Goal: Task Accomplishment & Management: Complete application form

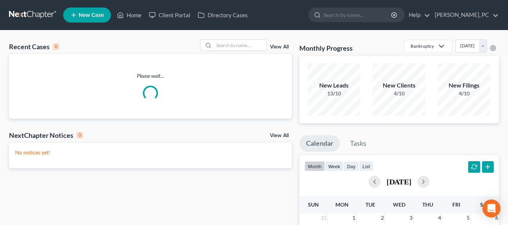
click at [84, 14] on span "New Case" at bounding box center [91, 15] width 25 height 6
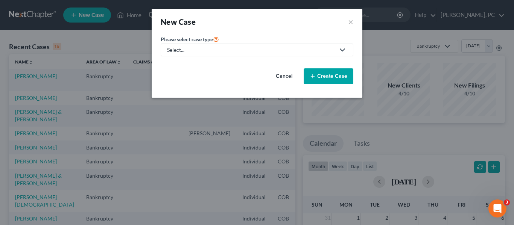
click at [241, 47] on div "Select..." at bounding box center [251, 50] width 168 height 8
click at [182, 69] on link "Bankruptcy" at bounding box center [181, 65] width 41 height 12
select select "11"
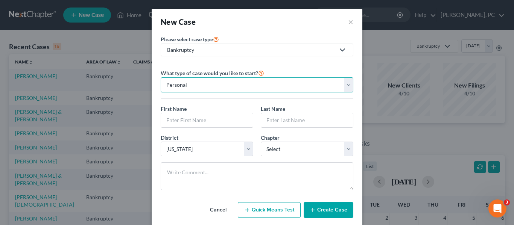
click at [259, 87] on select "Personal Business" at bounding box center [257, 84] width 193 height 15
click at [161, 77] on select "Personal Business" at bounding box center [257, 84] width 193 height 15
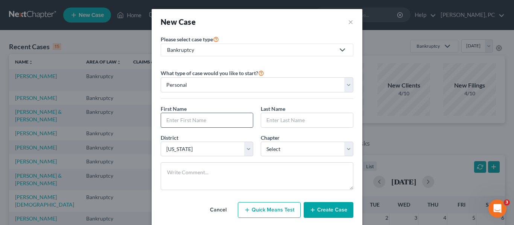
click at [196, 118] on input "text" at bounding box center [207, 120] width 92 height 14
type input "[PERSON_NAME]"
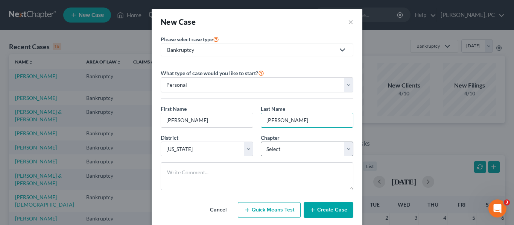
type input "[PERSON_NAME]"
click at [340, 154] on select "Select 7 11 12 13" at bounding box center [307, 149] width 93 height 15
select select "0"
click at [261, 142] on select "Select 7 11 12 13" at bounding box center [307, 149] width 93 height 15
click at [293, 30] on div "New Case ×" at bounding box center [257, 22] width 211 height 26
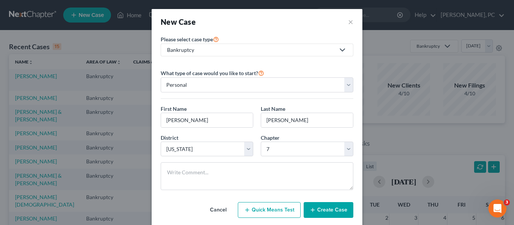
click at [323, 210] on button "Create Case" at bounding box center [329, 210] width 50 height 16
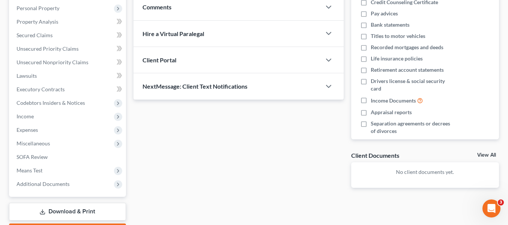
scroll to position [150, 0]
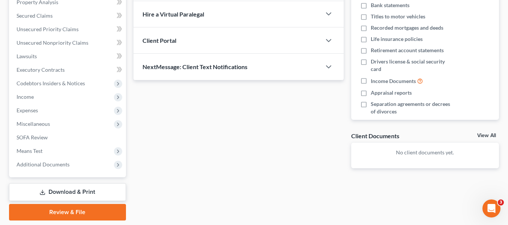
click at [175, 36] on div "Client Portal" at bounding box center [228, 40] width 188 height 26
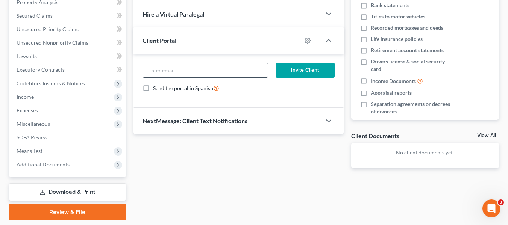
drag, startPoint x: 187, startPoint y: 70, endPoint x: 187, endPoint y: 77, distance: 7.1
click at [187, 70] on input "email" at bounding box center [205, 70] width 125 height 14
paste input "[EMAIL_ADDRESS][DOMAIN_NAME]"
type input "[EMAIL_ADDRESS][DOMAIN_NAME]"
click at [273, 100] on div "[EMAIL_ADDRESS][DOMAIN_NAME] Invite Client Send the portal in Spanish" at bounding box center [239, 81] width 210 height 54
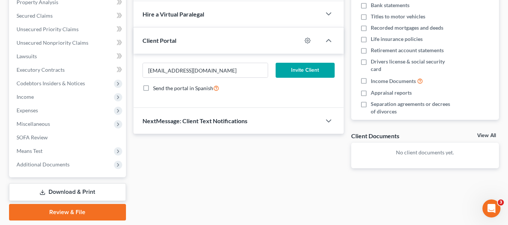
click at [308, 75] on button "Invite Client" at bounding box center [305, 70] width 59 height 15
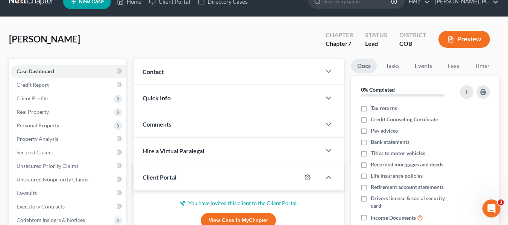
scroll to position [0, 0]
